Goal: Task Accomplishment & Management: Complete application form

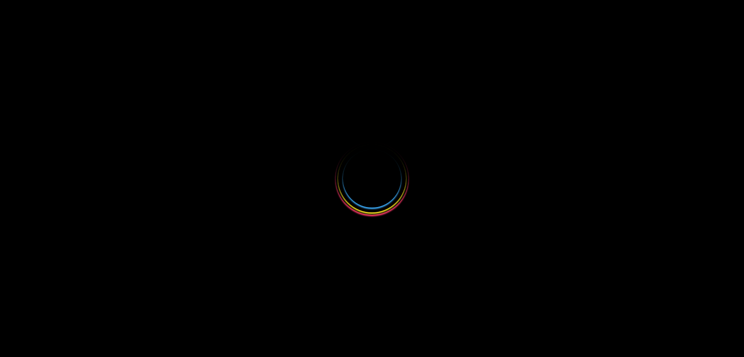
select select
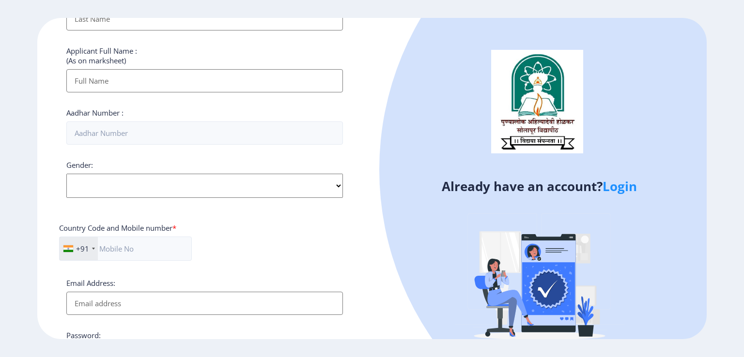
scroll to position [48, 0]
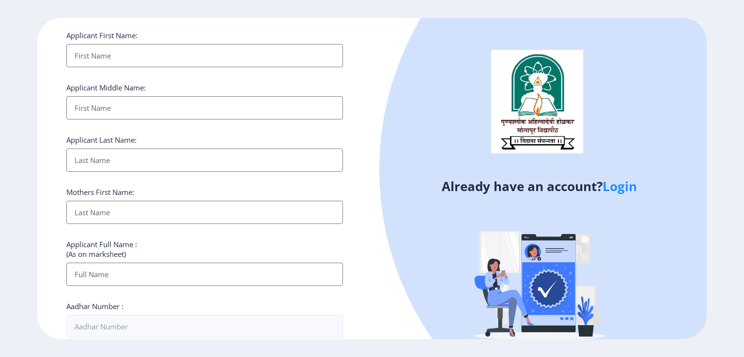
click at [636, 184] on link "Login" at bounding box center [619, 186] width 34 height 17
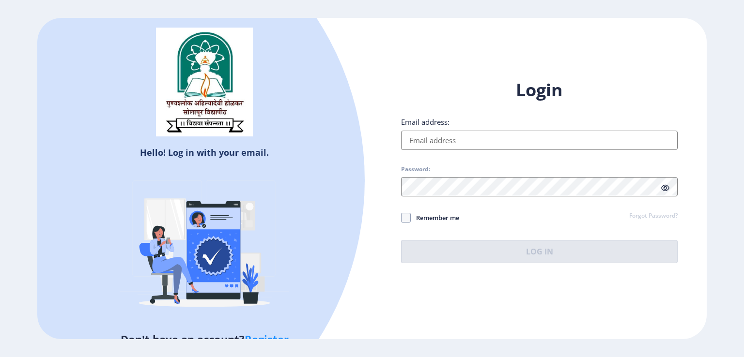
click at [420, 135] on input "Email address:" at bounding box center [539, 140] width 276 height 19
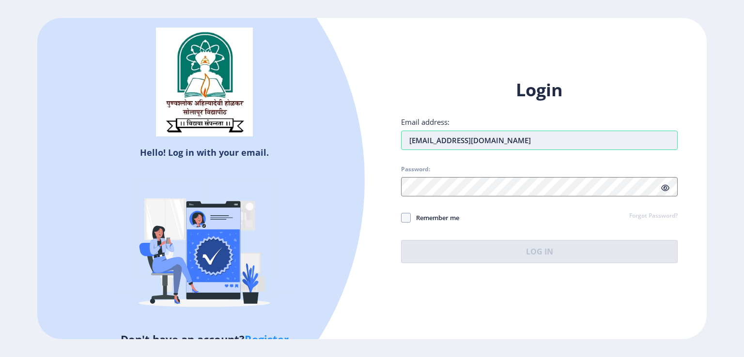
type input "[EMAIL_ADDRESS][DOMAIN_NAME]"
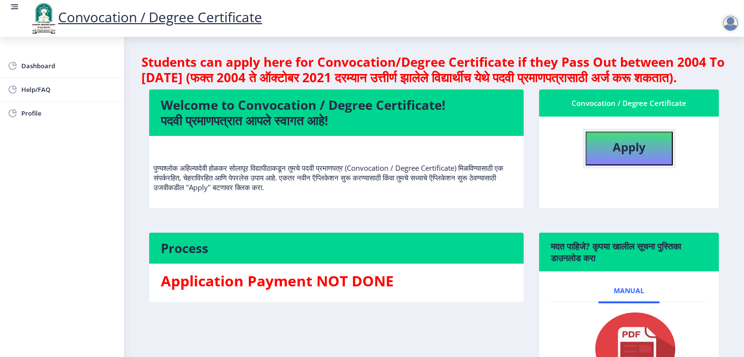
click at [636, 166] on button "Apply" at bounding box center [628, 149] width 87 height 34
select select
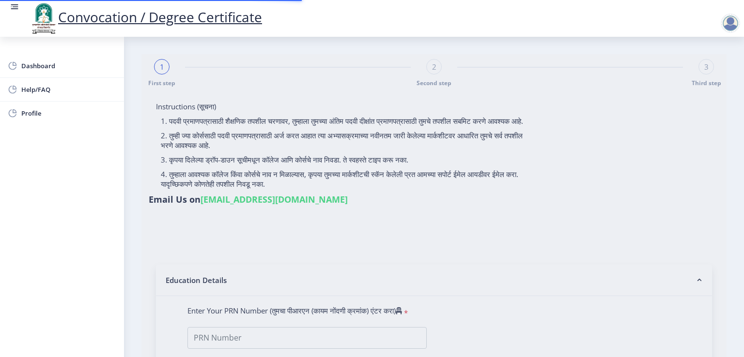
type input "[PERSON_NAME] AMAR"
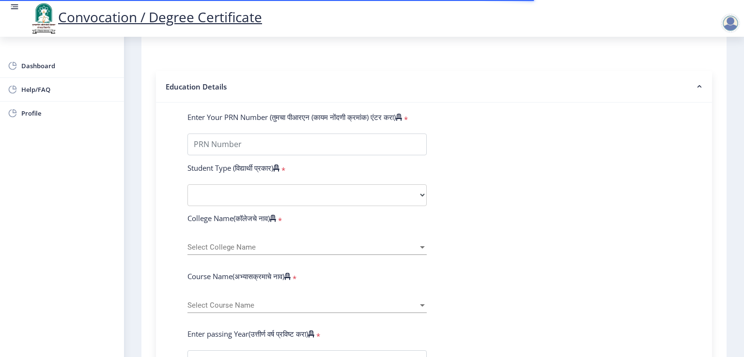
scroll to position [242, 0]
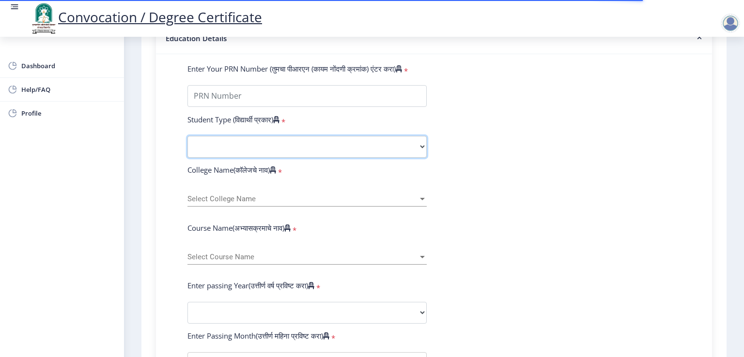
click at [304, 148] on select "Select Student Type Regular External" at bounding box center [306, 147] width 239 height 22
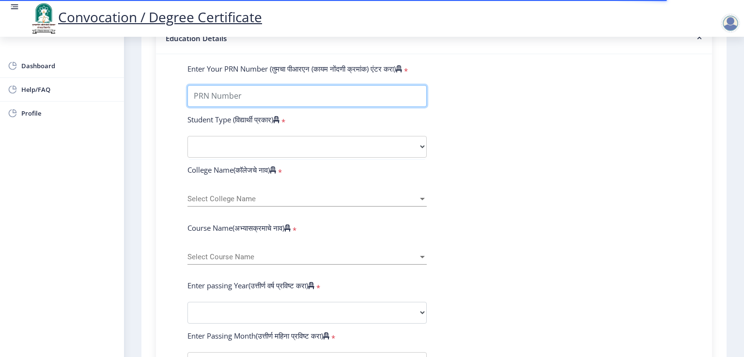
click at [274, 91] on input "Enter Your PRN Number (तुमचा पीआरएन (कायम नोंदणी क्रमांक) एंटर करा)" at bounding box center [306, 96] width 239 height 22
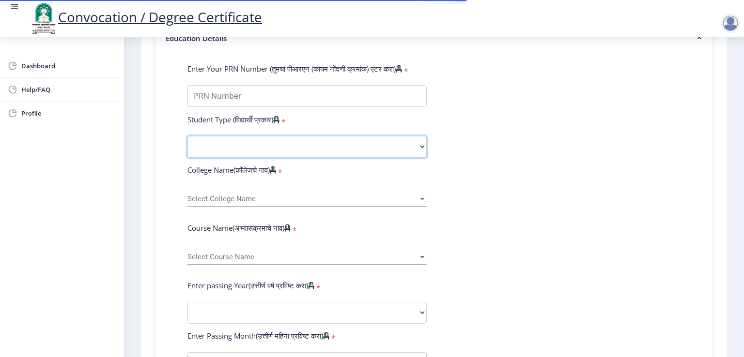
click at [247, 139] on select "Select Student Type Regular External" at bounding box center [306, 147] width 239 height 22
select select "Regular"
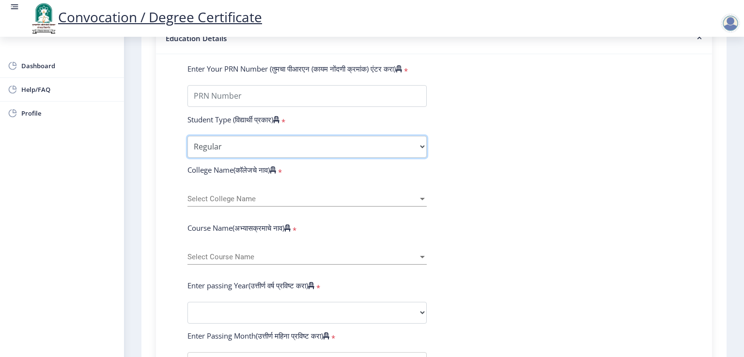
click at [187, 136] on select "Select Student Type Regular External" at bounding box center [306, 147] width 239 height 22
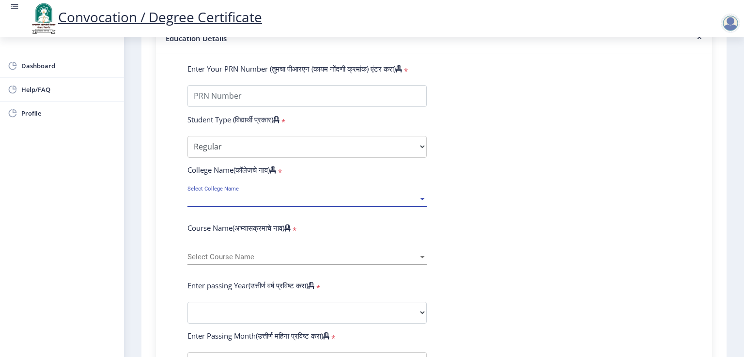
click at [237, 195] on span "Select College Name" at bounding box center [302, 199] width 230 height 8
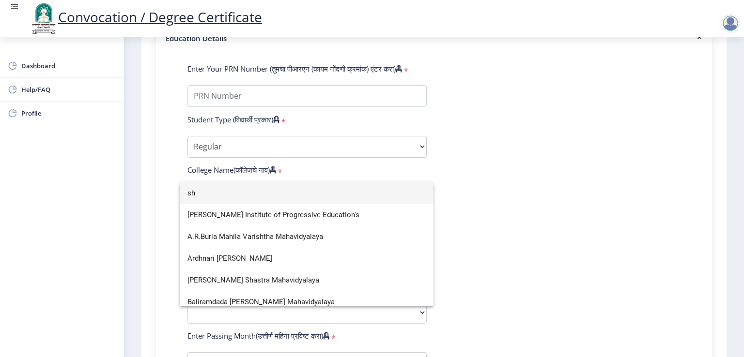
type input "s"
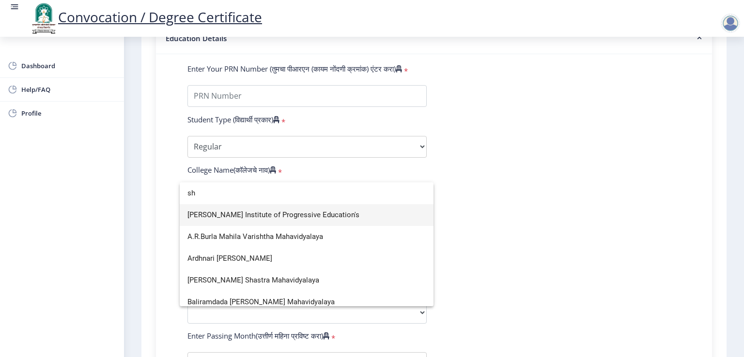
type input "s"
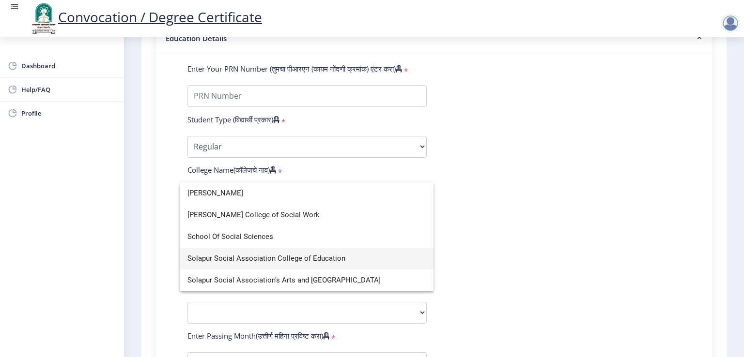
type input "[PERSON_NAME]"
click at [259, 255] on span "Solapur Social Association College of Education" at bounding box center [306, 259] width 238 height 22
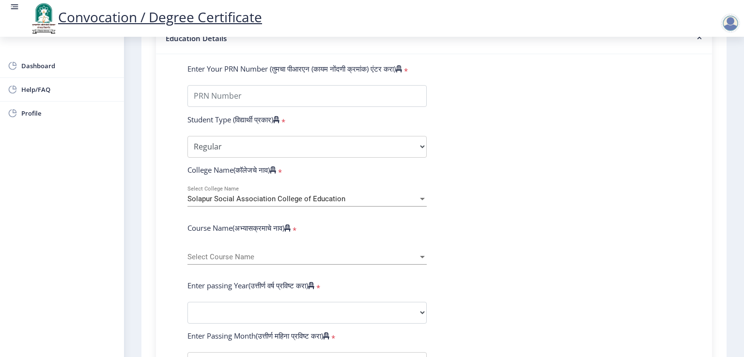
click at [244, 244] on div "Select Course Name Select Course Name" at bounding box center [306, 254] width 239 height 20
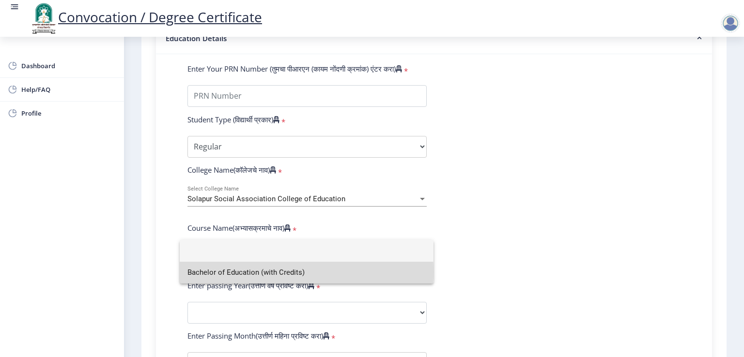
click at [244, 272] on span "Bachelor of Education (with Credits)" at bounding box center [306, 273] width 238 height 22
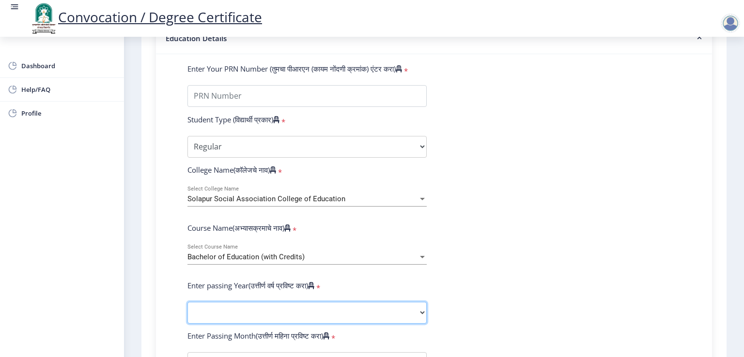
click at [245, 303] on select "2025 2024 2023 2022 2021 2020 2019 2018 2017 2016 2015 2014 2013 2012 2011 2010…" at bounding box center [306, 313] width 239 height 22
select select "2025"
click at [187, 302] on select "2025 2024 2023 2022 2021 2020 2019 2018 2017 2016 2015 2014 2013 2012 2011 2010…" at bounding box center [306, 313] width 239 height 22
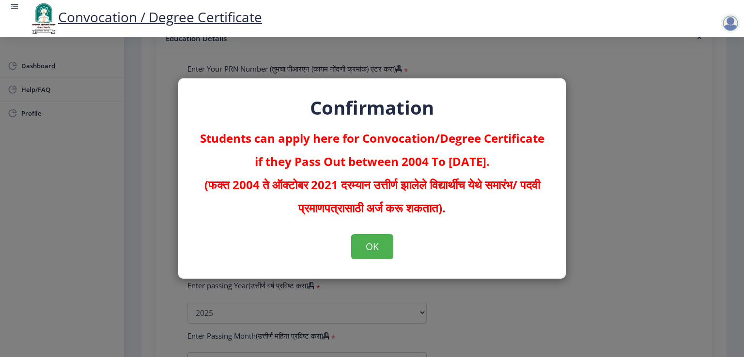
click at [498, 309] on div "Confirmation Students can apply here for Convocation/Degree Certificate if they…" at bounding box center [372, 178] width 744 height 357
click at [368, 247] on button "OK" at bounding box center [372, 246] width 42 height 25
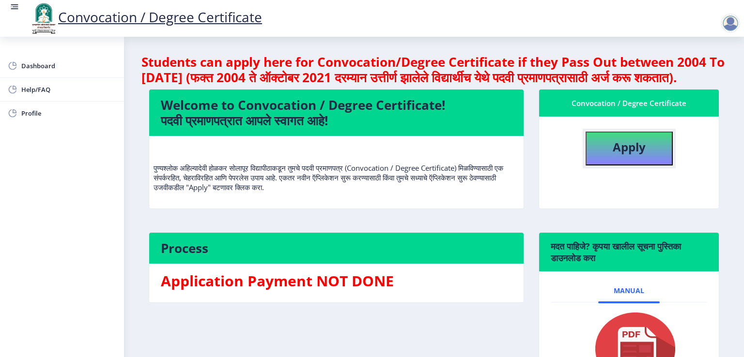
click at [645, 166] on button "Apply" at bounding box center [628, 149] width 87 height 34
select select
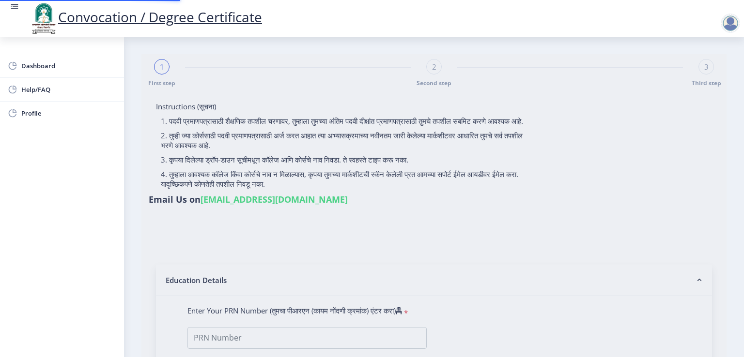
type input "[PERSON_NAME] AMAR"
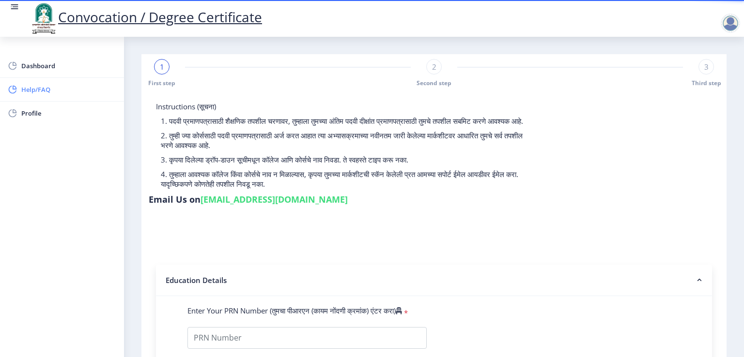
click at [30, 88] on span "Help/FAQ" at bounding box center [68, 90] width 95 height 12
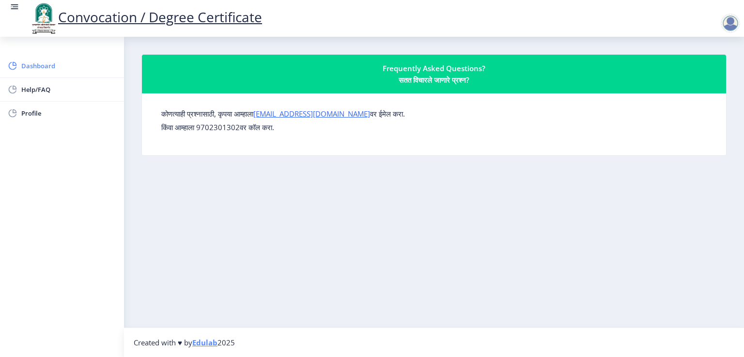
click at [37, 70] on span "Dashboard" at bounding box center [68, 66] width 95 height 12
select select
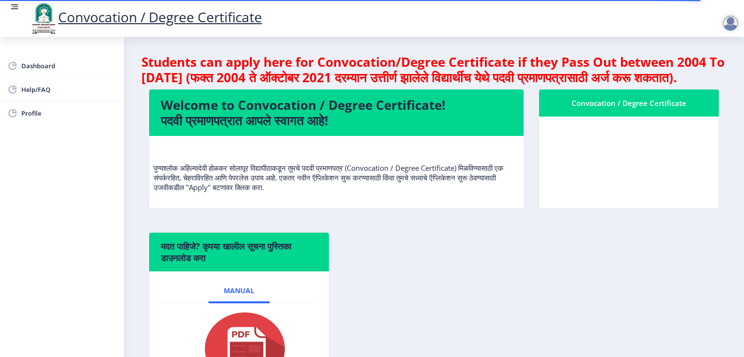
select select
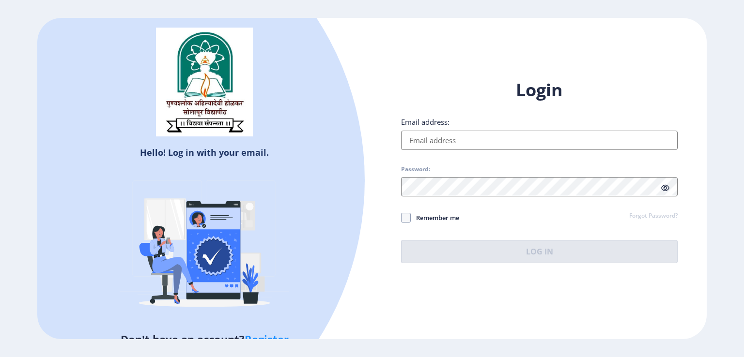
select select
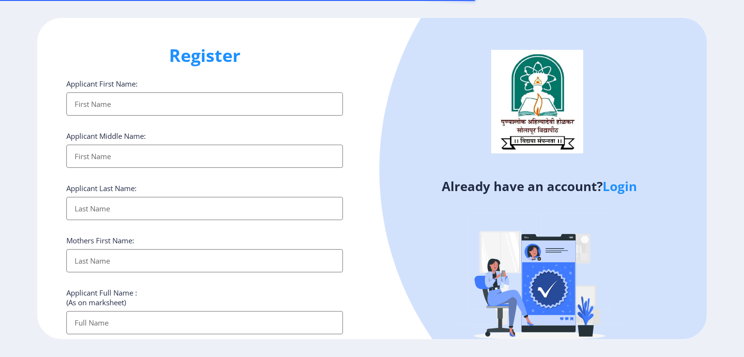
select select
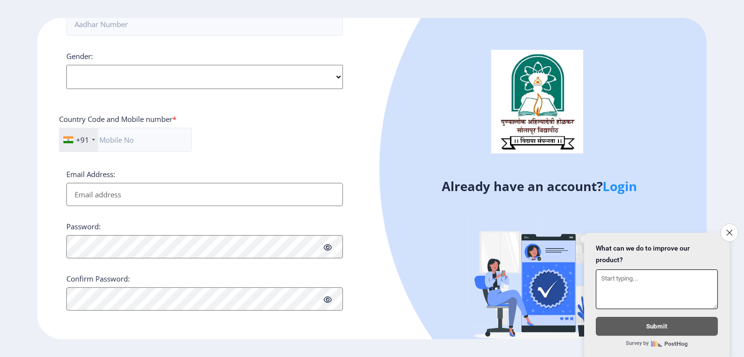
scroll to position [303, 0]
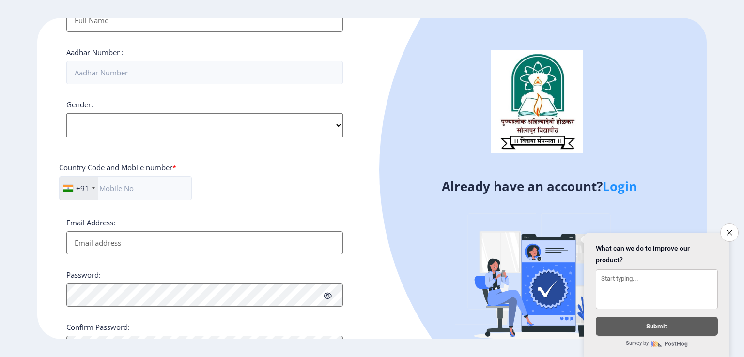
click at [635, 188] on link "Login" at bounding box center [619, 186] width 34 height 17
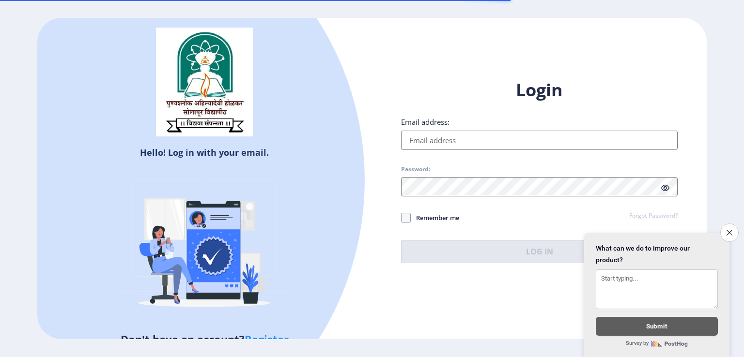
click at [494, 146] on input "Email address:" at bounding box center [539, 140] width 276 height 19
type input "[EMAIL_ADDRESS][DOMAIN_NAME]"
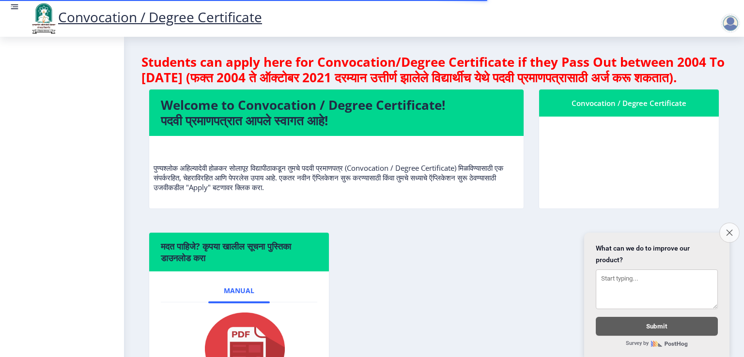
click at [734, 223] on button "Close survey" at bounding box center [729, 233] width 20 height 20
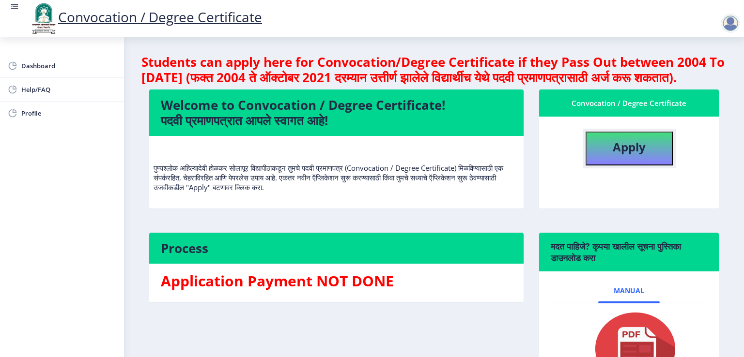
click at [612, 155] on b "Apply" at bounding box center [628, 147] width 33 height 16
select select
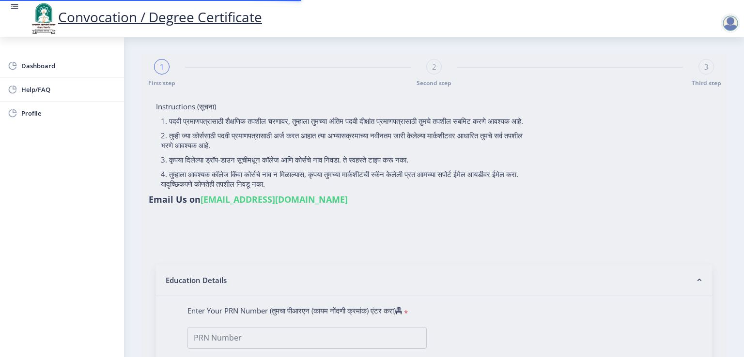
type input "[PERSON_NAME] AMAR"
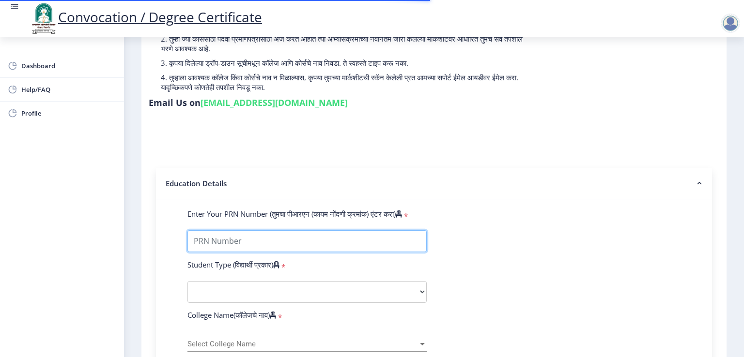
click at [242, 235] on input "Enter Your PRN Number (तुमचा पीआरएन (कायम नोंदणी क्रमांक) एंटर करा)" at bounding box center [306, 241] width 239 height 22
type input "202301034074914"
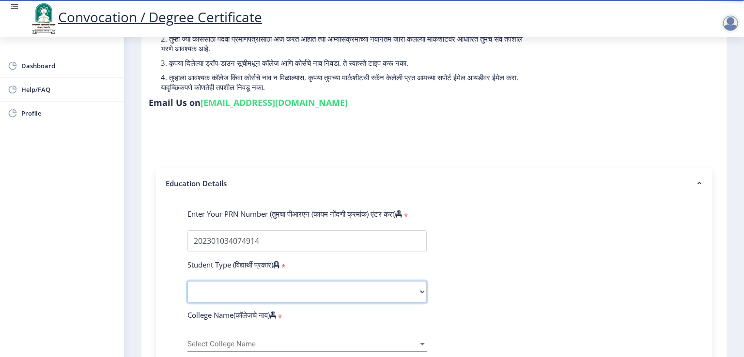
select select "Regular"
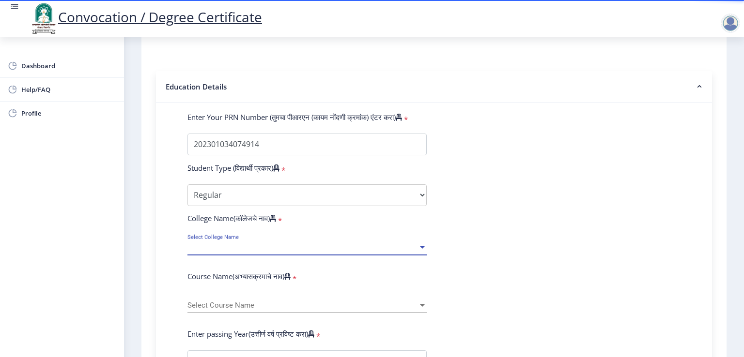
scroll to position [242, 0]
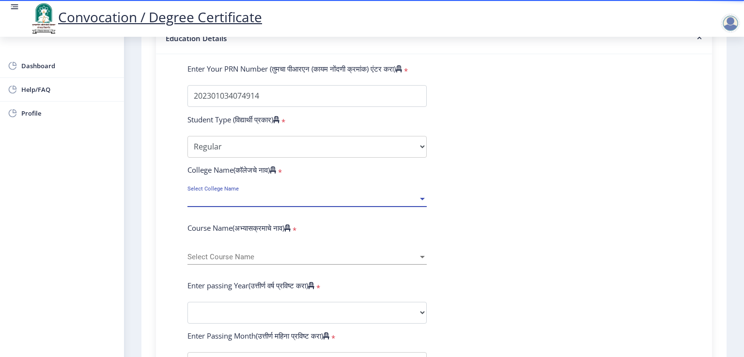
click at [250, 195] on span "Select College Name" at bounding box center [302, 199] width 230 height 8
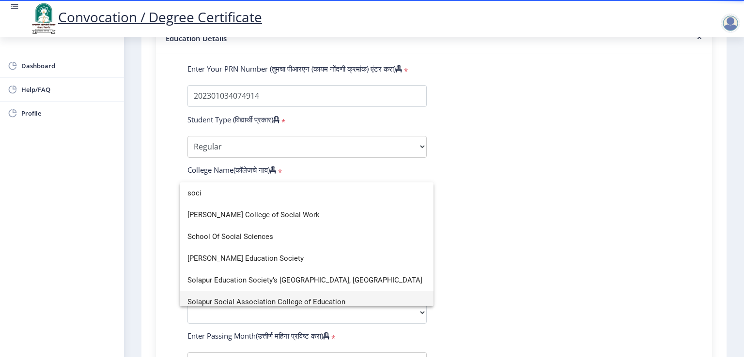
type input "soci"
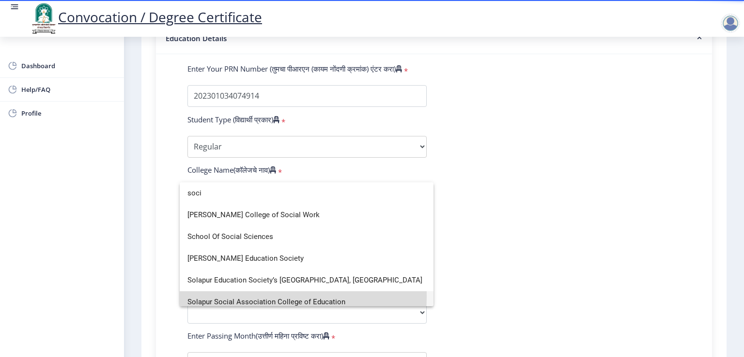
click at [263, 297] on span "Solapur Social Association College of Education" at bounding box center [306, 302] width 238 height 22
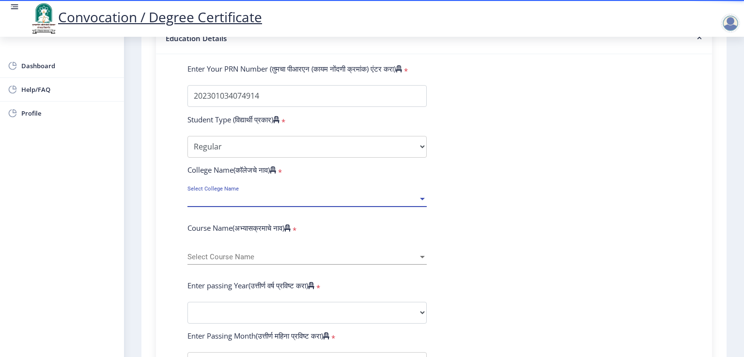
scroll to position [7, 0]
click at [243, 254] on span "Select Course Name" at bounding box center [302, 257] width 230 height 8
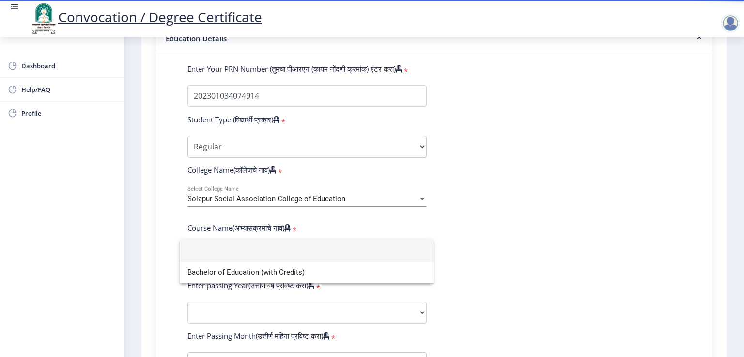
click at [224, 288] on div at bounding box center [372, 178] width 744 height 357
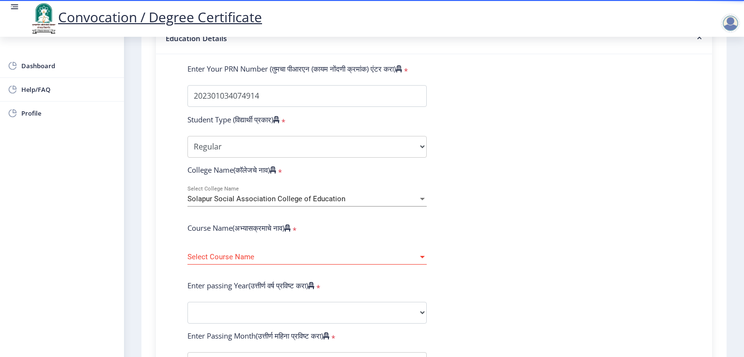
click at [232, 281] on label "Enter passing Year(उत्तीर्ण वर्ष प्रविष्ट करा)" at bounding box center [250, 286] width 127 height 10
click at [247, 255] on span "Select Course Name" at bounding box center [302, 257] width 230 height 8
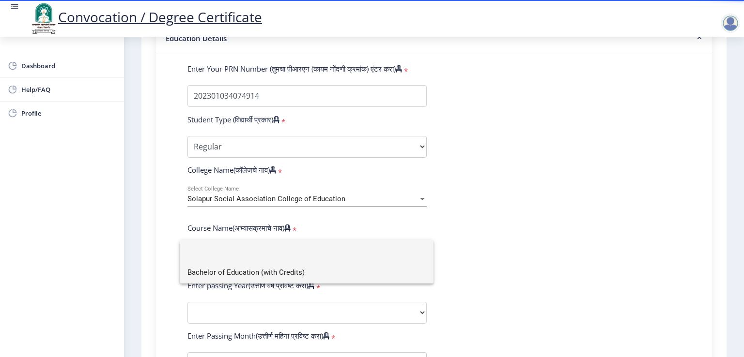
click at [236, 272] on span "Bachelor of Education (with Credits)" at bounding box center [306, 273] width 238 height 22
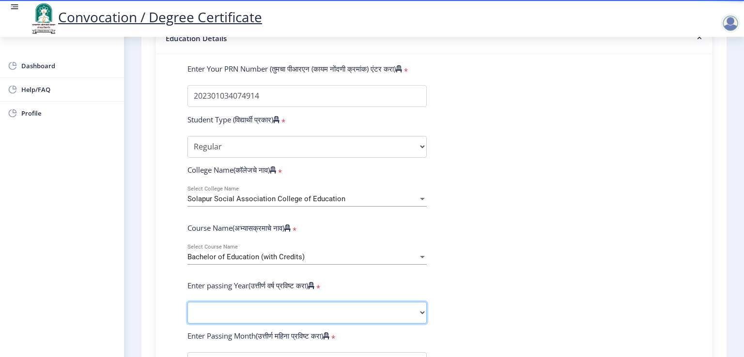
click at [245, 302] on select "2025 2024 2023 2022 2021 2020 2019 2018 2017 2016 2015 2014 2013 2012 2011 2010…" at bounding box center [306, 313] width 239 height 22
select select "2025"
click at [187, 302] on select "2025 2024 2023 2022 2021 2020 2019 2018 2017 2016 2015 2014 2013 2012 2011 2010…" at bounding box center [306, 313] width 239 height 22
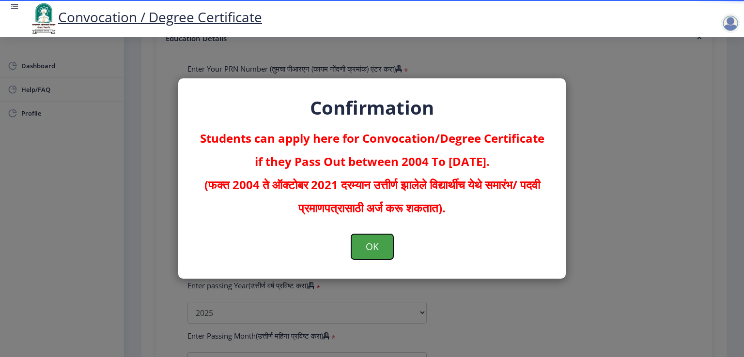
click at [383, 248] on button "OK" at bounding box center [372, 246] width 42 height 25
